Goal: Use online tool/utility: Utilize a website feature to perform a specific function

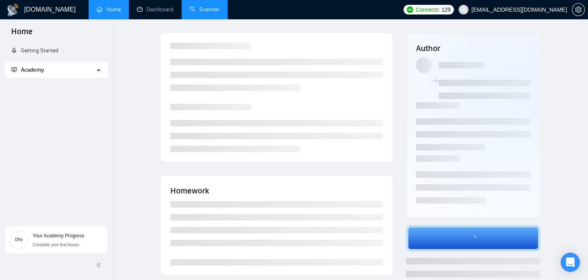
click at [201, 6] on link "Scanner" at bounding box center [205, 9] width 30 height 7
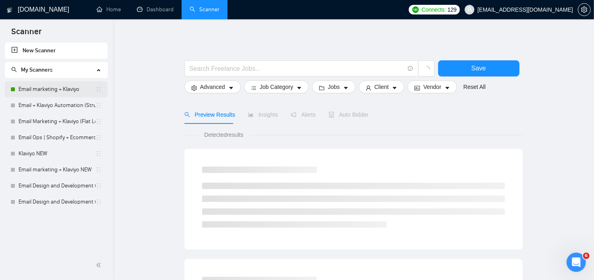
click at [50, 90] on link "Email marketing + Klaviyo" at bounding box center [57, 89] width 77 height 16
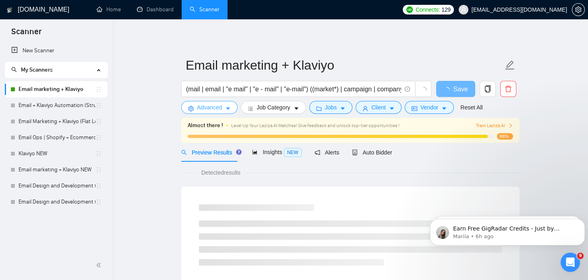
click at [227, 109] on icon "caret-down" at bounding box center [228, 109] width 4 height 2
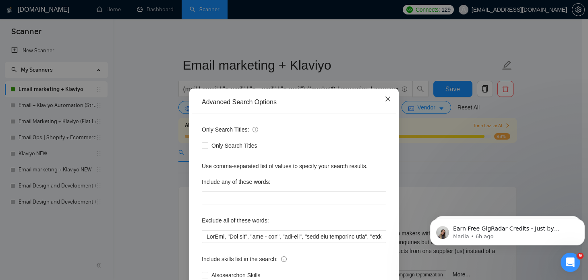
click at [385, 101] on icon "close" at bounding box center [388, 99] width 6 height 6
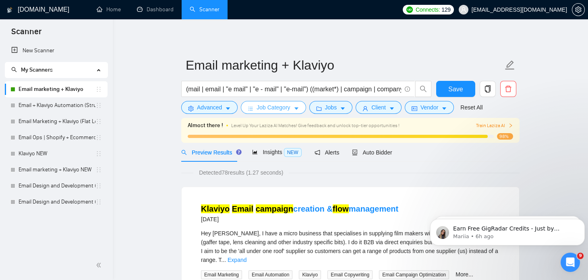
click at [290, 108] on button "Job Category" at bounding box center [273, 107] width 65 height 13
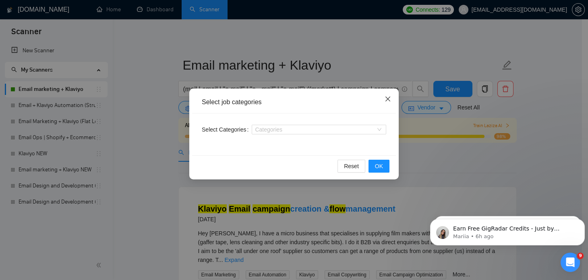
click at [389, 100] on icon "close" at bounding box center [388, 99] width 6 height 6
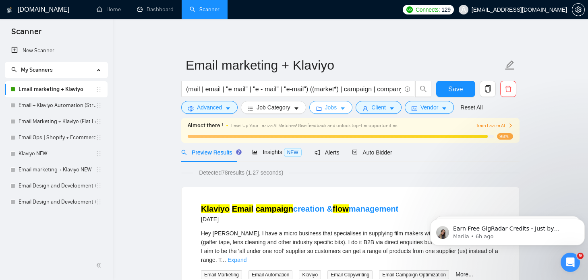
click at [338, 114] on button "Jobs" at bounding box center [330, 107] width 43 height 13
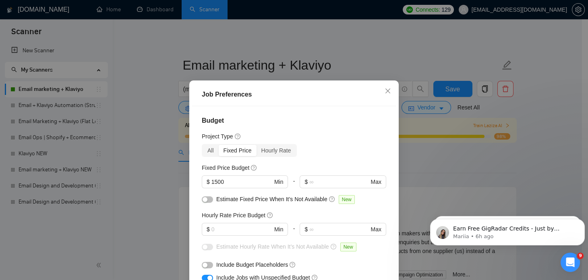
scroll to position [13, 0]
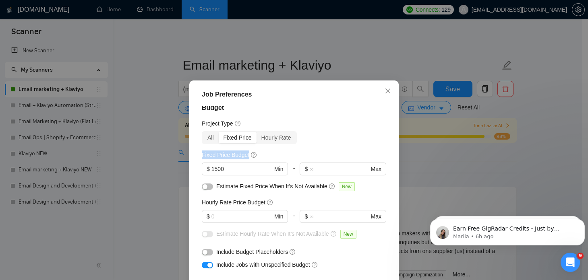
drag, startPoint x: 199, startPoint y: 155, endPoint x: 245, endPoint y: 154, distance: 46.7
click at [245, 154] on div "Fixed Price Budget" at bounding box center [230, 155] width 56 height 9
copy h5 "Fixed Price Budget"
click at [148, 58] on div "Job Preferences Budget Project Type All Fixed Price Hourly Rate Fixed Price Bud…" at bounding box center [294, 140] width 588 height 280
